Goal: Information Seeking & Learning: Learn about a topic

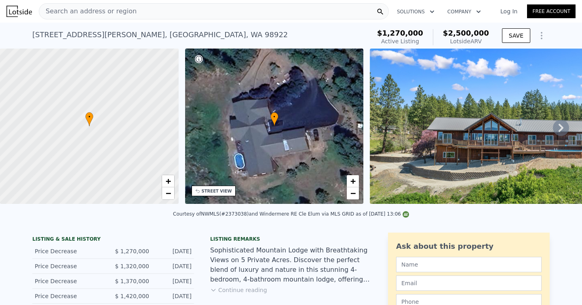
click at [468, 32] on span "$2,500,000" at bounding box center [466, 33] width 46 height 8
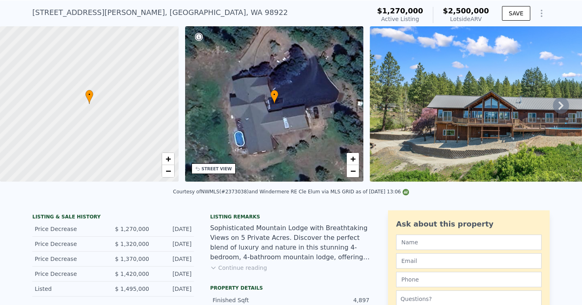
scroll to position [20, 0]
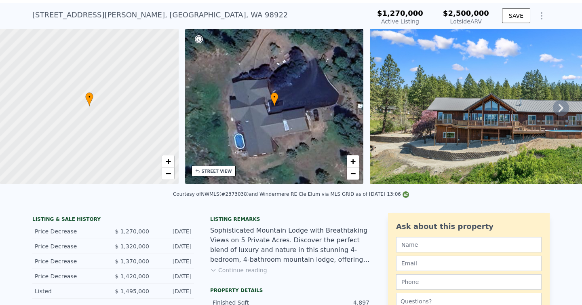
click at [235, 266] on button "Continue reading" at bounding box center [238, 270] width 57 height 8
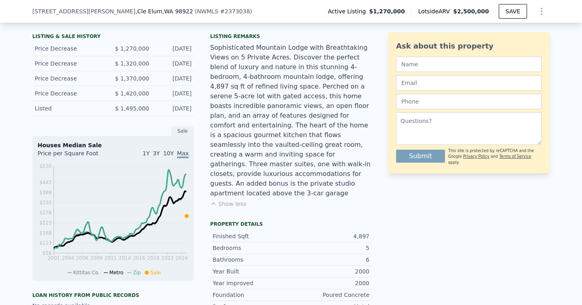
scroll to position [202, 0]
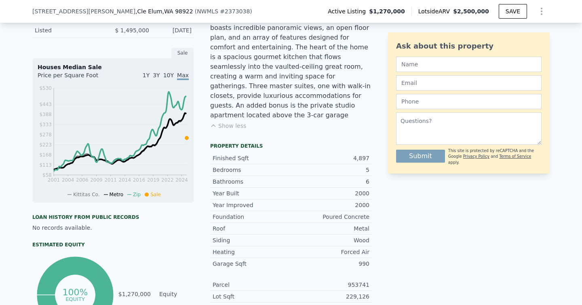
click at [274, 248] on div "Heating" at bounding box center [251, 252] width 78 height 8
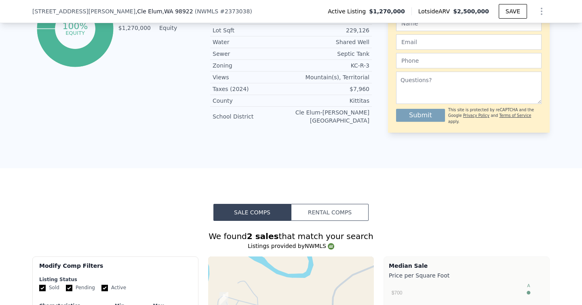
scroll to position [547, 0]
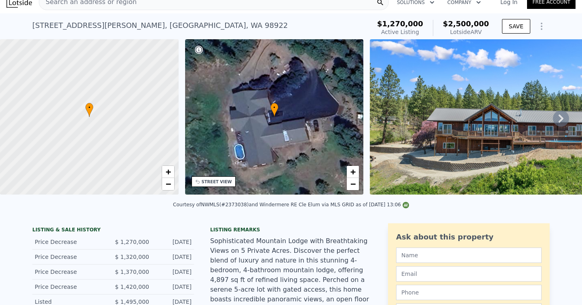
scroll to position [0, 0]
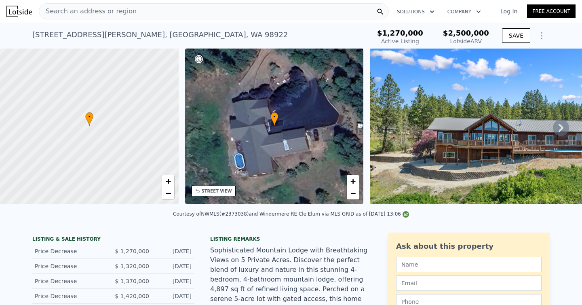
click at [477, 39] on div "Lotside ARV" at bounding box center [466, 41] width 46 height 8
drag, startPoint x: 484, startPoint y: 41, endPoint x: 447, endPoint y: 34, distance: 38.1
click at [447, 34] on div "$2,500,000 Lotside ARV" at bounding box center [461, 37] width 56 height 16
copy div "$2,500,000 Lotside ARV"
click at [337, 32] on div "[STREET_ADDRESS][PERSON_NAME] Active at $1.270m (~ARV $2.500m )" at bounding box center [199, 37] width 335 height 23
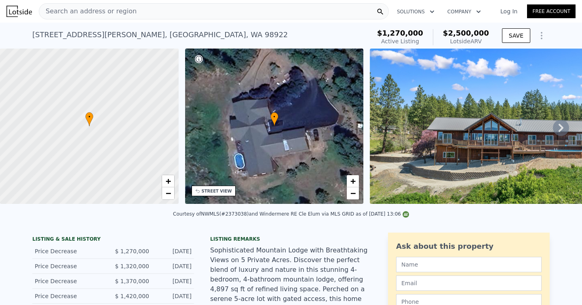
drag, startPoint x: 489, startPoint y: 20, endPoint x: 450, endPoint y: 27, distance: 39.4
click at [450, 27] on div "$1,270,000 Active Listing $2,500,000 Lotside ARV" at bounding box center [433, 37] width 118 height 23
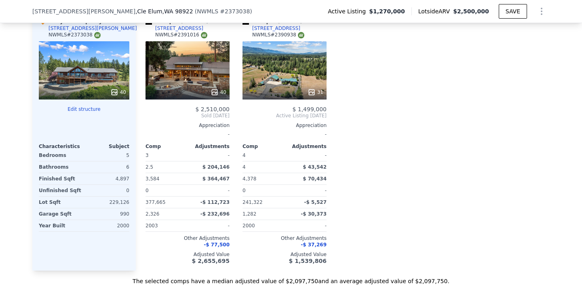
scroll to position [874, 0]
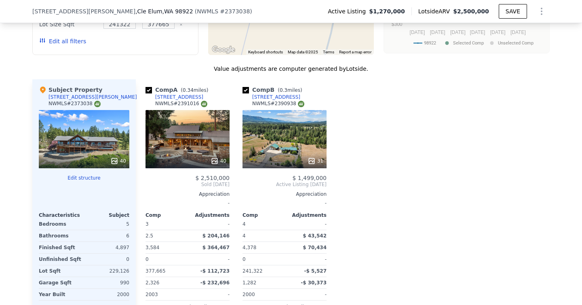
copy div "$2,500,000 Lotside ARV"
click at [180, 100] on div "NWMLS # 2391016" at bounding box center [181, 103] width 52 height 7
click at [177, 94] on div "[STREET_ADDRESS]" at bounding box center [179, 97] width 48 height 6
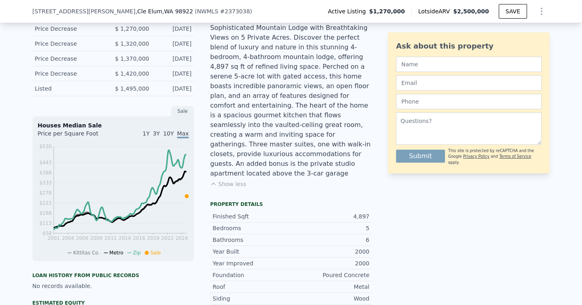
scroll to position [0, 0]
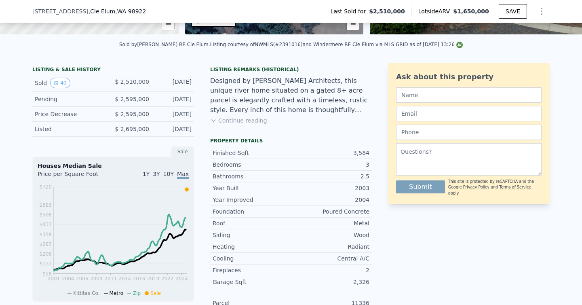
scroll to position [170, 0]
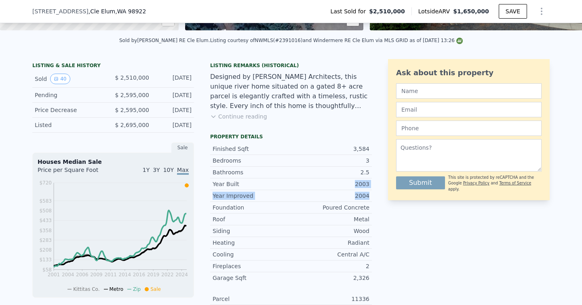
drag, startPoint x: 372, startPoint y: 195, endPoint x: 353, endPoint y: 181, distance: 23.3
click at [353, 181] on div "LISTING & SALE HISTORY Sold 40 $ 2,510,000 [DATE] Pending $ 2,595,000 [DATE] Pr…" at bounding box center [290, 244] width 517 height 370
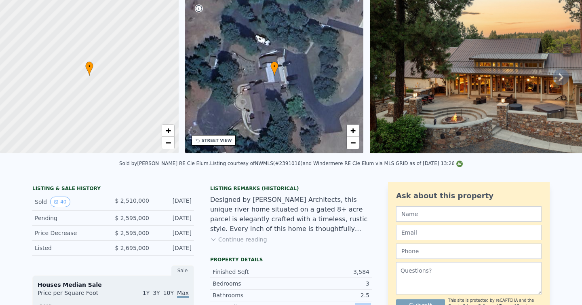
scroll to position [0, 0]
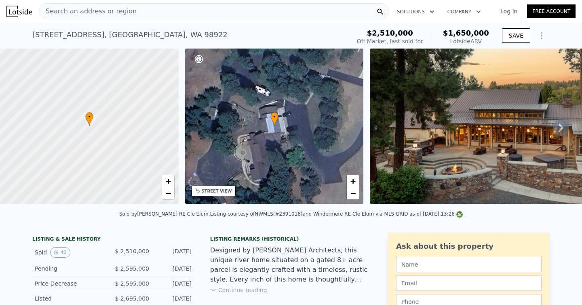
click at [562, 128] on icon at bounding box center [560, 128] width 5 height 8
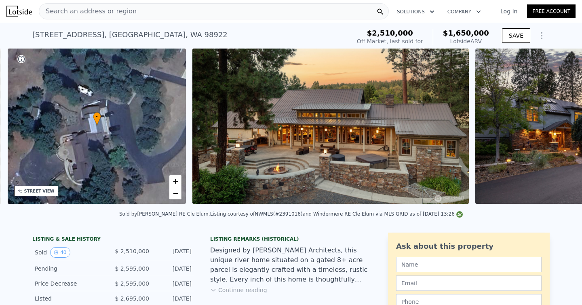
scroll to position [0, 188]
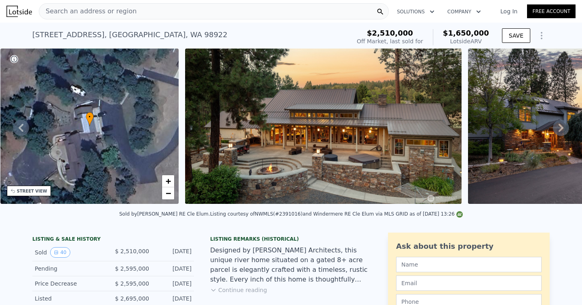
click at [561, 127] on icon at bounding box center [561, 128] width 16 height 16
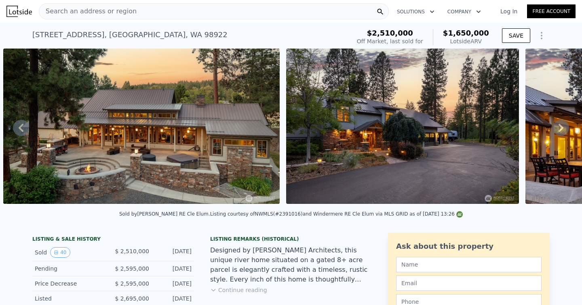
click at [560, 127] on icon at bounding box center [561, 128] width 16 height 16
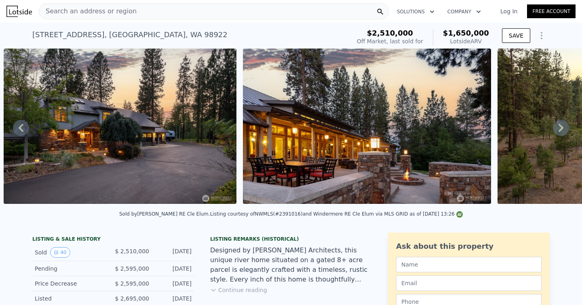
click at [560, 127] on icon at bounding box center [561, 128] width 16 height 16
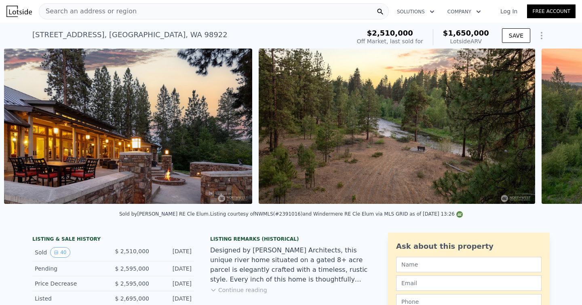
scroll to position [0, 891]
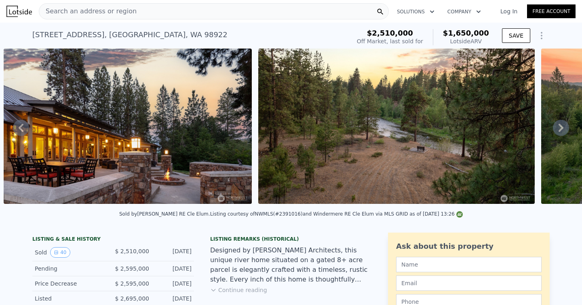
click at [560, 127] on icon at bounding box center [561, 128] width 16 height 16
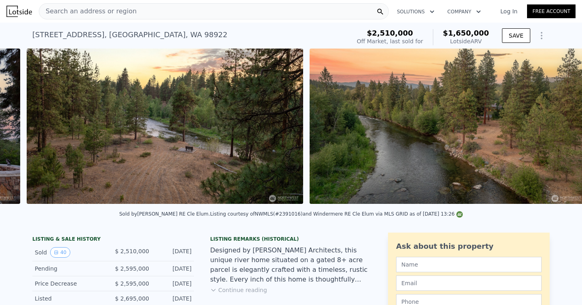
scroll to position [0, 1146]
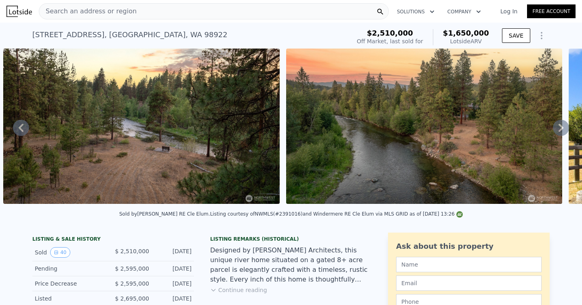
click at [560, 127] on icon at bounding box center [561, 128] width 16 height 16
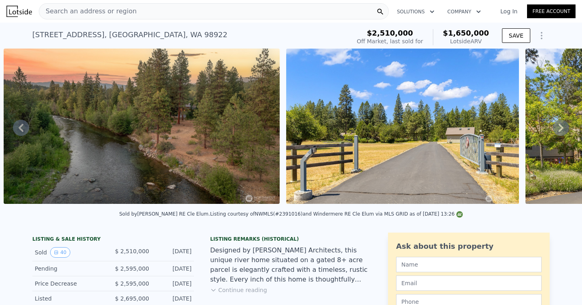
click at [560, 127] on icon at bounding box center [561, 128] width 16 height 16
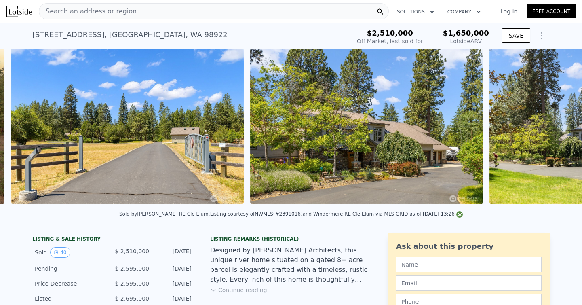
scroll to position [0, 1711]
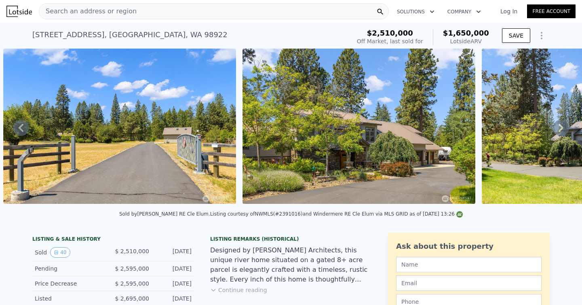
click at [560, 127] on icon at bounding box center [561, 128] width 16 height 16
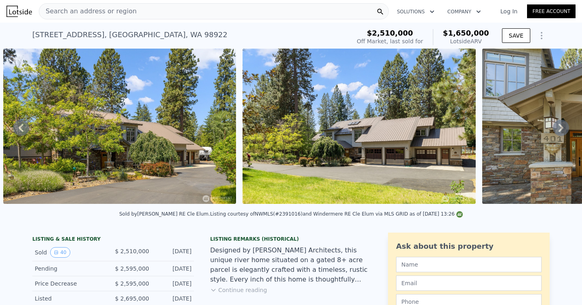
click at [560, 127] on icon at bounding box center [561, 128] width 16 height 16
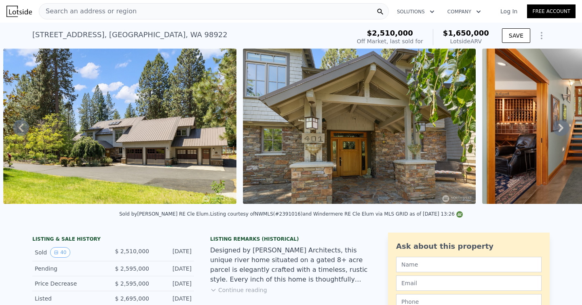
click at [560, 127] on icon at bounding box center [561, 128] width 16 height 16
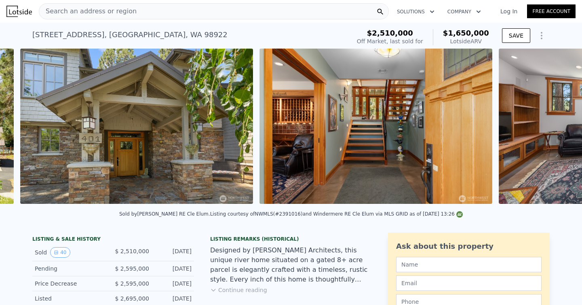
scroll to position [0, 2429]
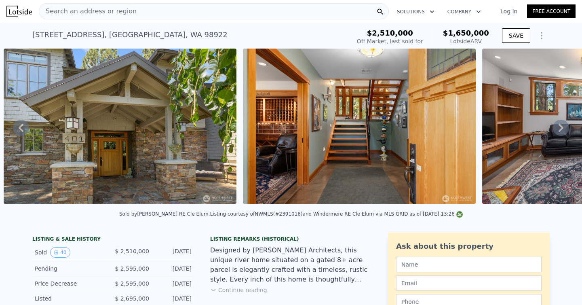
click at [560, 127] on icon at bounding box center [561, 128] width 16 height 16
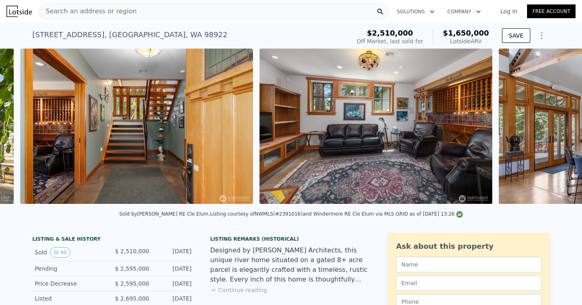
scroll to position [0, 2668]
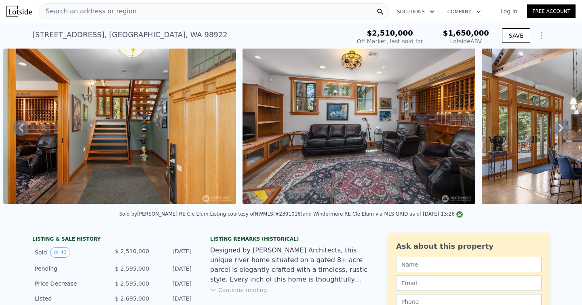
click at [560, 127] on icon at bounding box center [561, 128] width 16 height 16
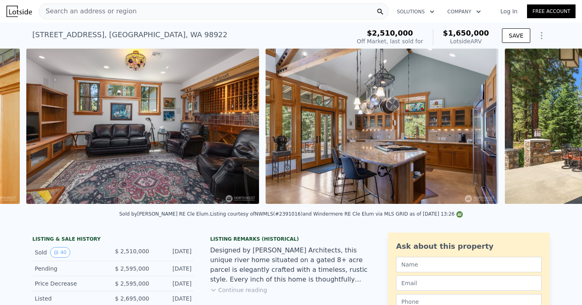
scroll to position [0, 2907]
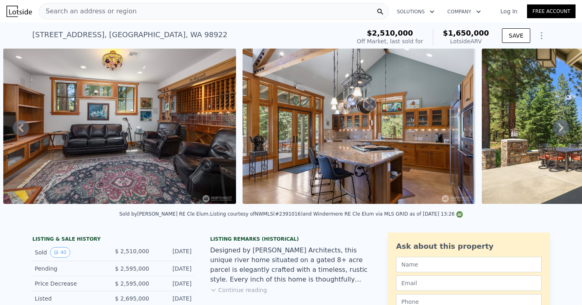
click at [563, 129] on icon at bounding box center [561, 128] width 16 height 16
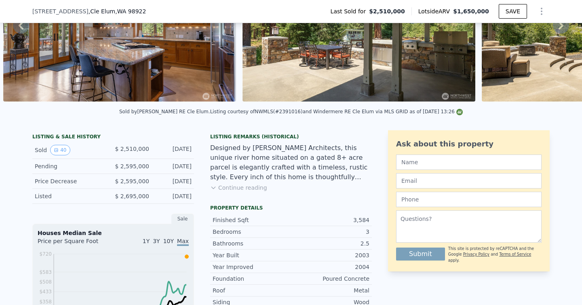
scroll to position [103, 0]
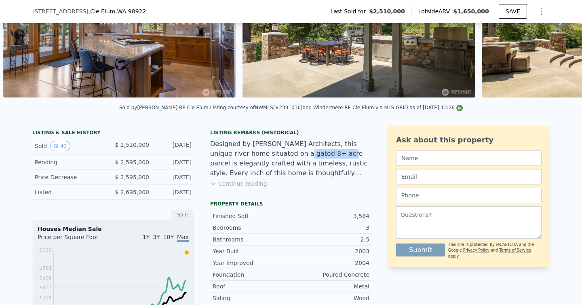
drag, startPoint x: 268, startPoint y: 153, endPoint x: 307, endPoint y: 154, distance: 39.6
click at [307, 154] on div "Designed by Baylis Architects, this unique river home situated on a gated 8+ ac…" at bounding box center [291, 158] width 162 height 39
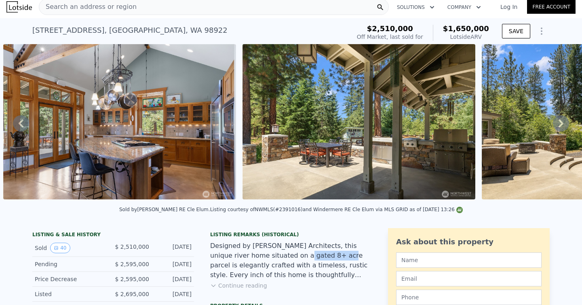
scroll to position [0, 0]
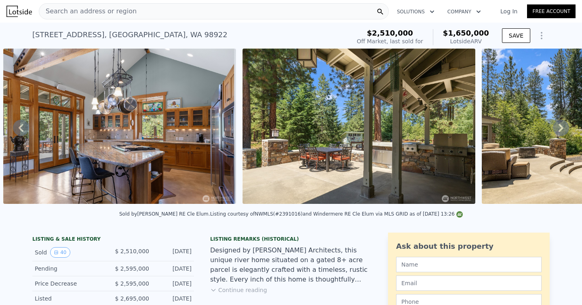
click at [560, 128] on icon at bounding box center [560, 128] width 5 height 8
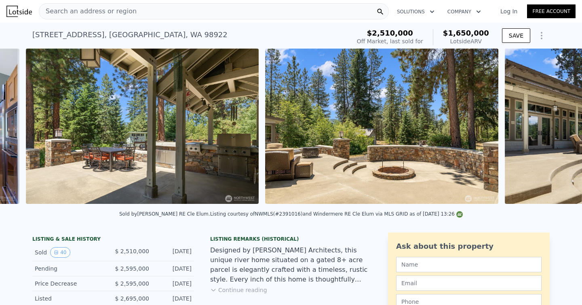
scroll to position [0, 3386]
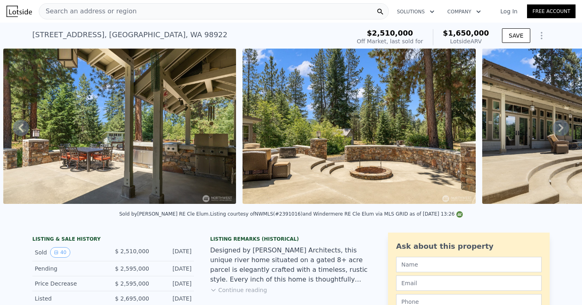
click at [559, 128] on icon at bounding box center [561, 128] width 16 height 16
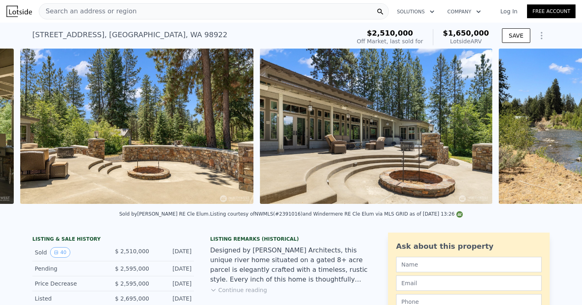
scroll to position [0, 3625]
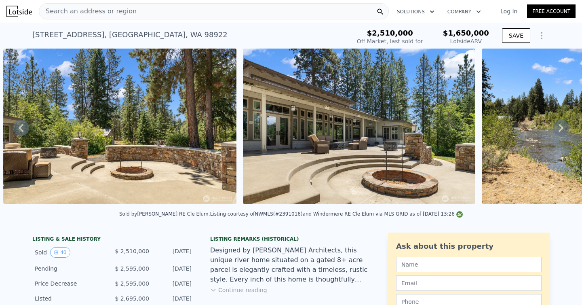
click at [559, 128] on icon at bounding box center [561, 128] width 16 height 16
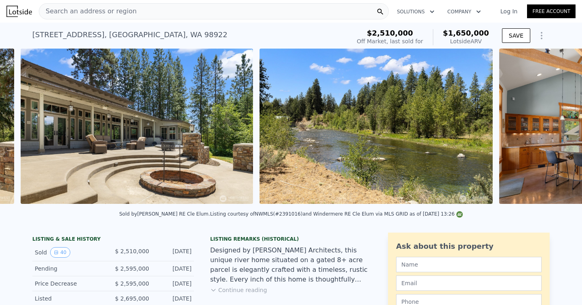
scroll to position [0, 3864]
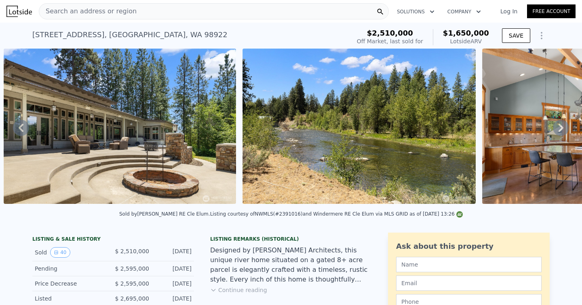
click at [560, 124] on icon at bounding box center [560, 128] width 5 height 8
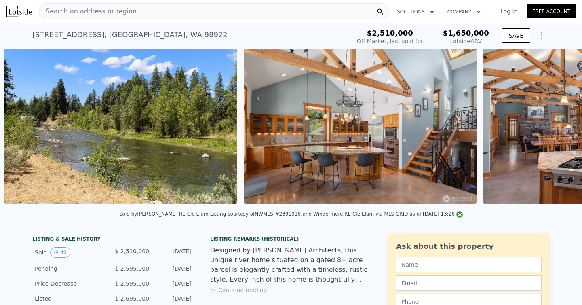
scroll to position [0, 4103]
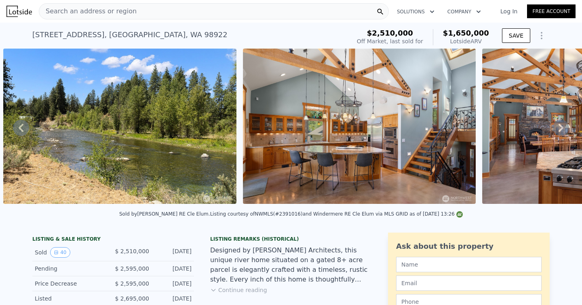
click at [559, 126] on icon at bounding box center [561, 128] width 16 height 16
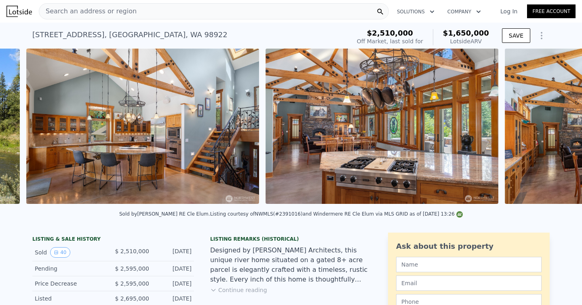
scroll to position [0, 4342]
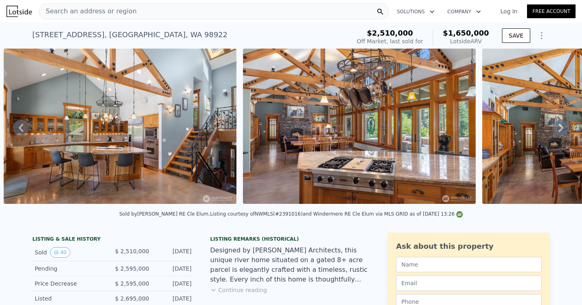
click at [559, 126] on icon at bounding box center [561, 128] width 16 height 16
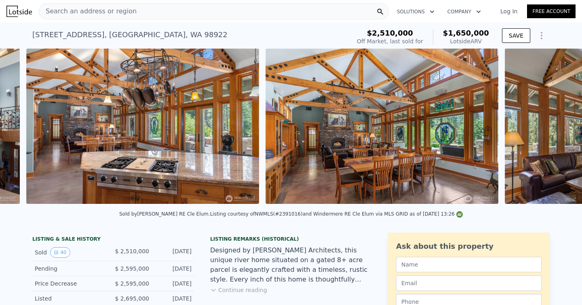
scroll to position [0, 4582]
